Goal: Communication & Community: Answer question/provide support

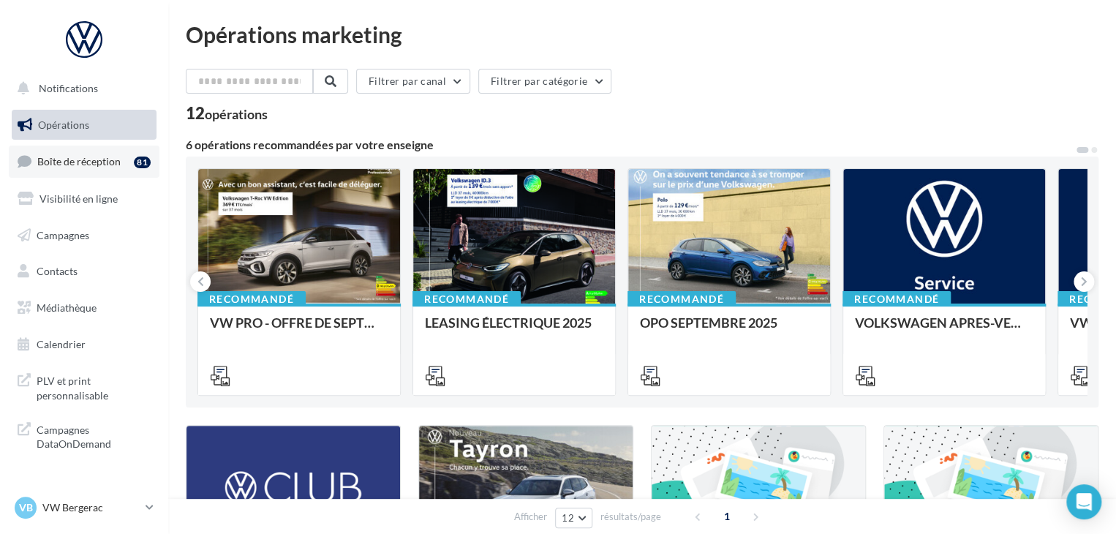
click at [120, 166] on link "Boîte de réception 81" at bounding box center [84, 161] width 151 height 31
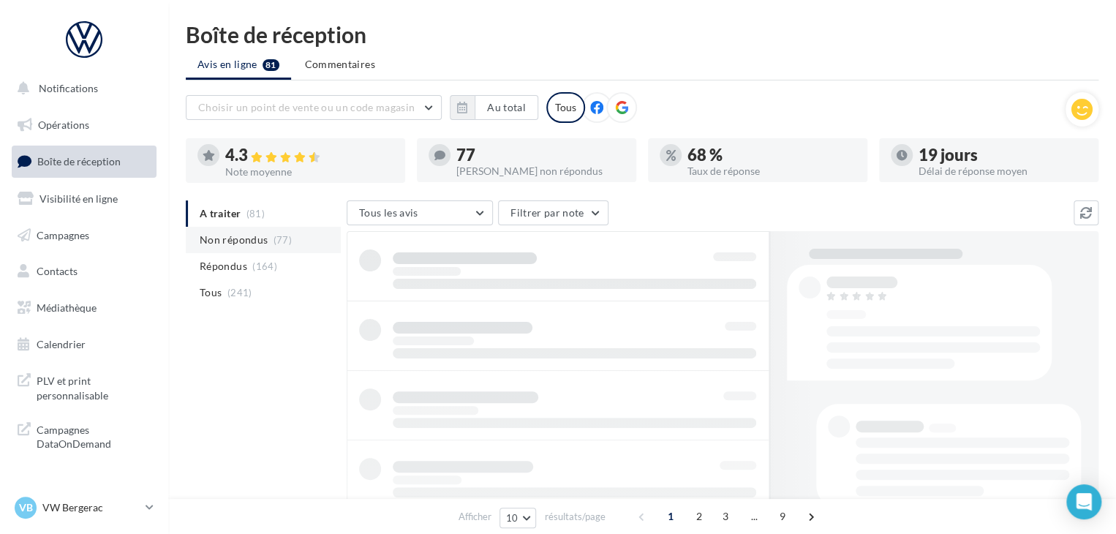
click at [285, 246] on li "Non répondus (77)" at bounding box center [263, 240] width 155 height 26
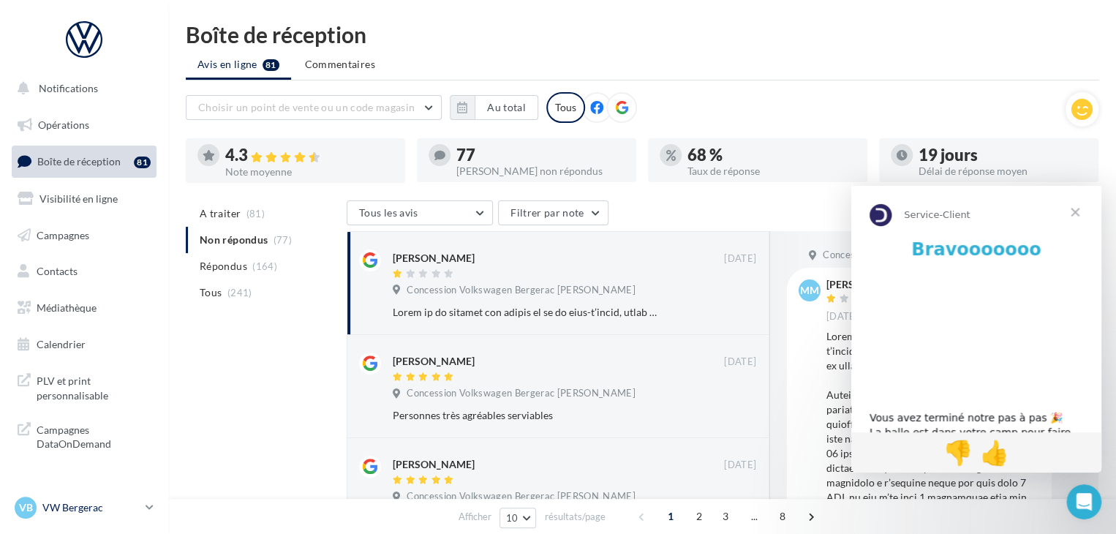
click at [118, 502] on p "VW Bergerac" at bounding box center [90, 507] width 97 height 15
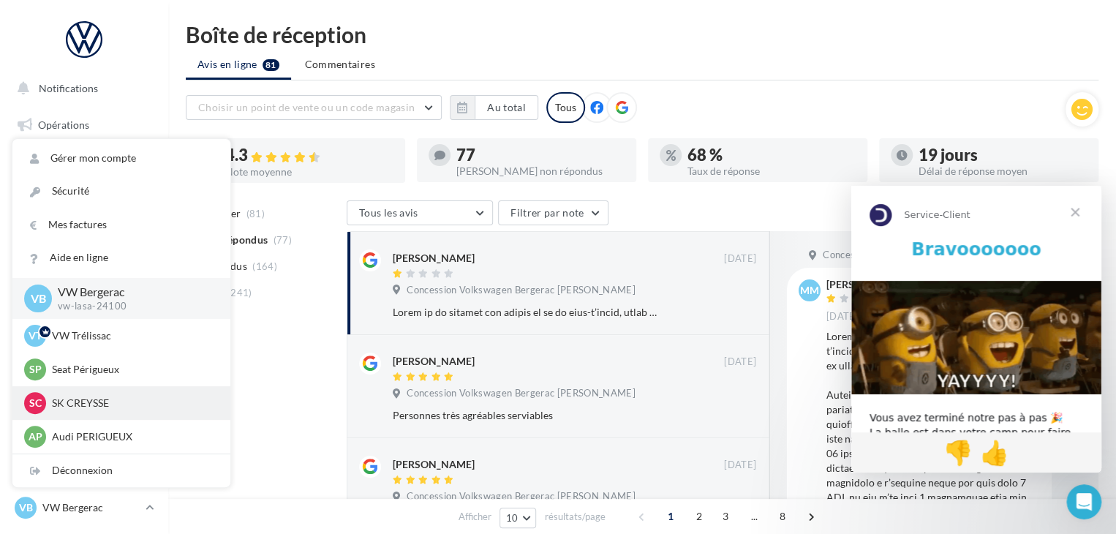
scroll to position [34, 0]
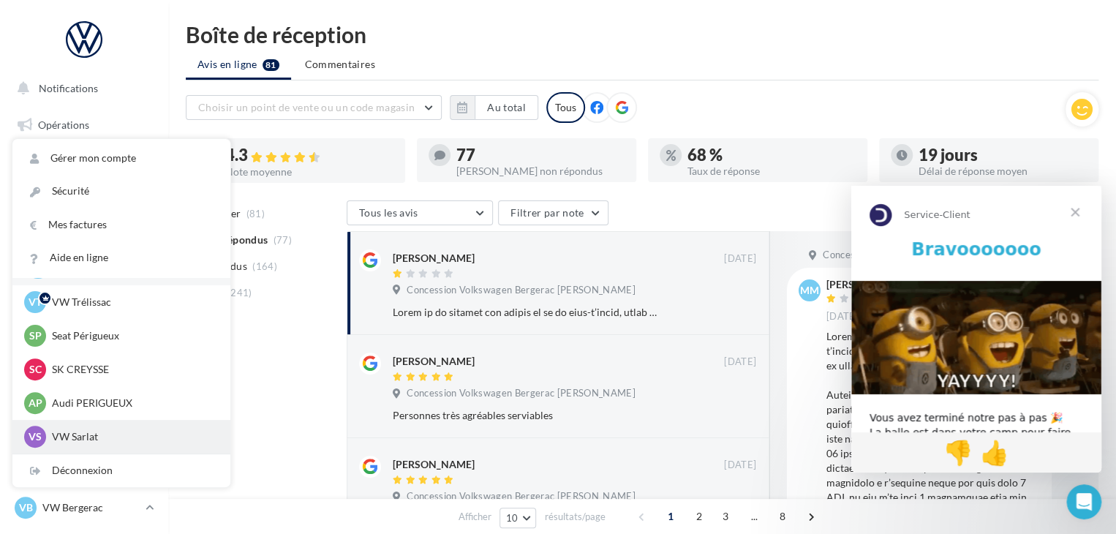
click at [108, 431] on p "VW Sarlat" at bounding box center [132, 436] width 161 height 15
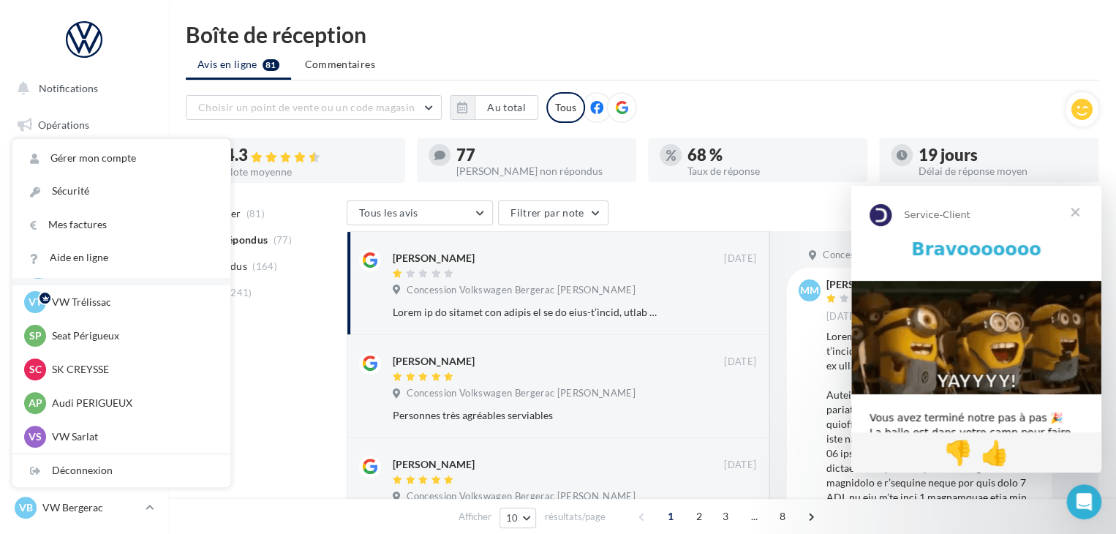
click at [1077, 213] on span "Fermer" at bounding box center [1075, 212] width 53 height 53
